Goal: Transaction & Acquisition: Purchase product/service

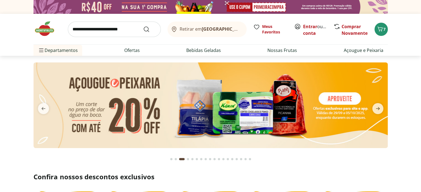
click at [379, 109] on icon "next" at bounding box center [378, 108] width 4 height 3
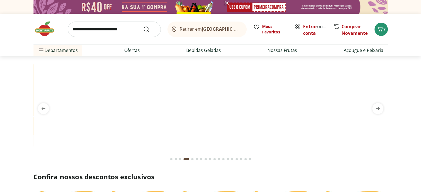
click at [379, 109] on icon "next" at bounding box center [378, 108] width 4 height 3
click at [40, 112] on span "previous" at bounding box center [43, 108] width 11 height 11
click at [235, 63] on img at bounding box center [210, 63] width 354 height 0
select select "**********"
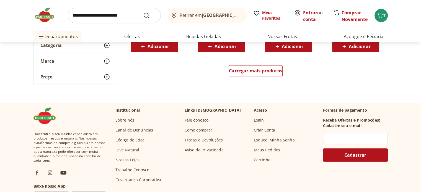
scroll to position [388, 0]
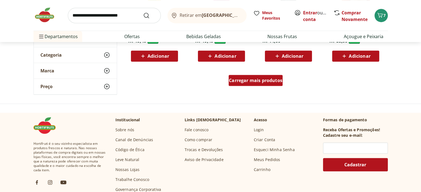
click at [265, 82] on span "Carregar mais produtos" at bounding box center [255, 80] width 53 height 4
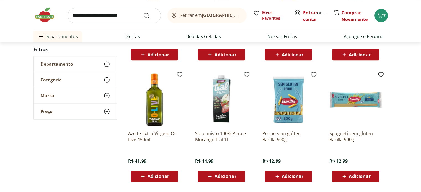
scroll to position [720, 0]
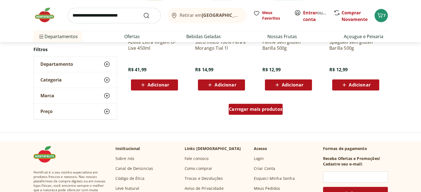
click at [257, 107] on span "Carregar mais produtos" at bounding box center [255, 109] width 53 height 4
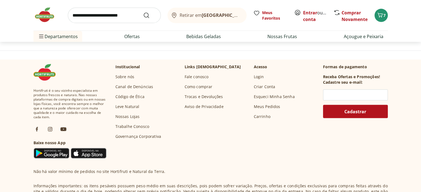
scroll to position [1080, 0]
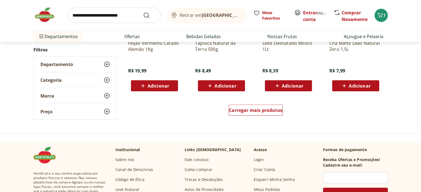
click at [278, 103] on div "Carregar mais produtos" at bounding box center [256, 111] width 268 height 27
click at [278, 111] on span "Carregar mais produtos" at bounding box center [255, 110] width 53 height 4
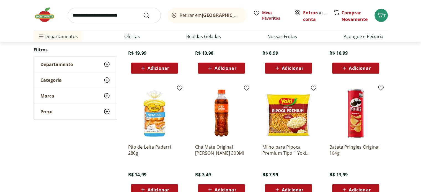
scroll to position [1412, 0]
